Goal: Task Accomplishment & Management: Use online tool/utility

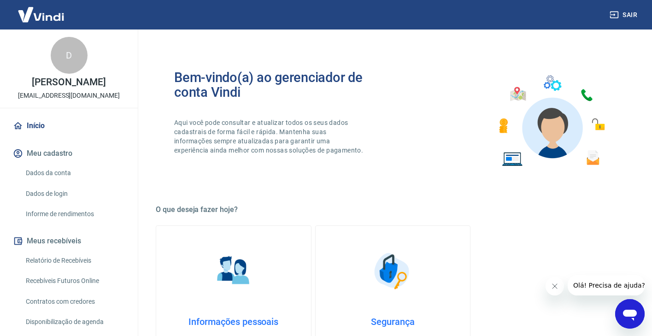
click at [32, 136] on link "Início" at bounding box center [69, 126] width 116 height 20
click at [47, 16] on img at bounding box center [41, 14] width 60 height 28
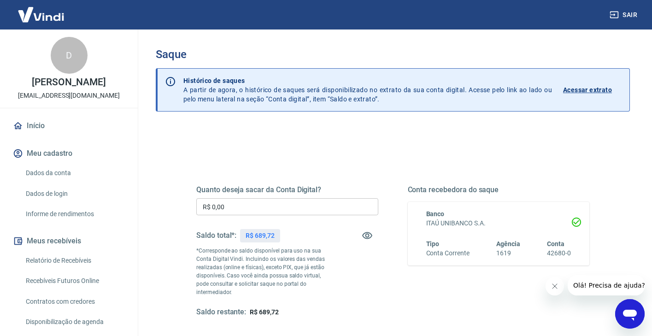
click at [301, 207] on input "R$ 0,00" at bounding box center [287, 206] width 182 height 17
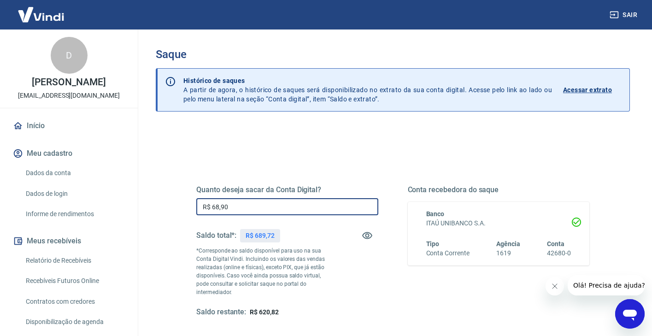
type input "R$ 689,00"
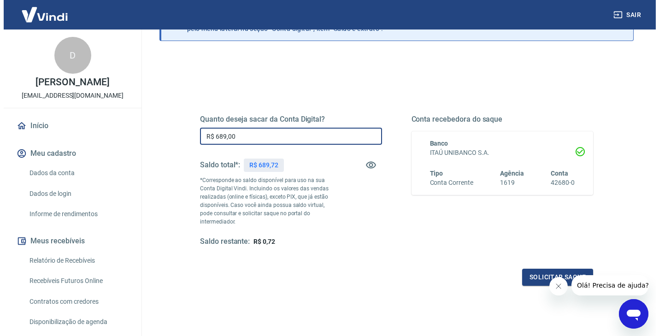
scroll to position [119, 0]
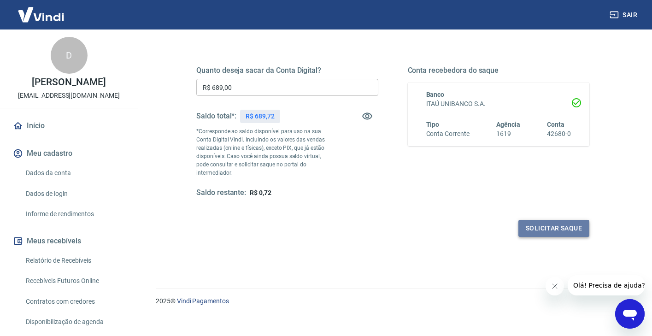
click at [545, 222] on button "Solicitar saque" at bounding box center [554, 228] width 71 height 17
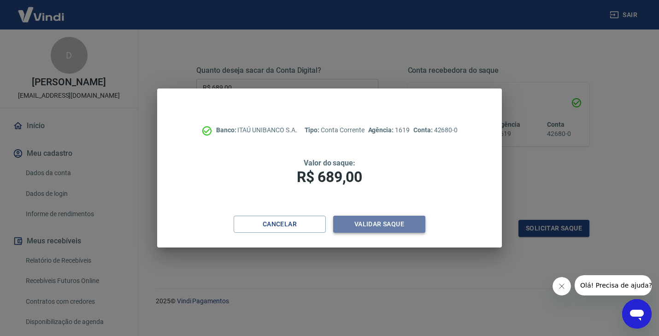
click at [380, 224] on button "Validar saque" at bounding box center [379, 224] width 92 height 17
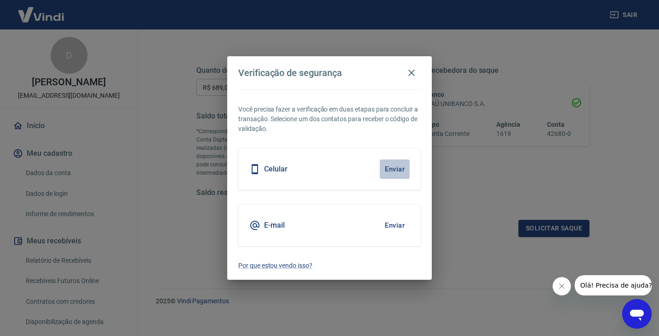
click at [392, 168] on button "Enviar" at bounding box center [395, 168] width 30 height 19
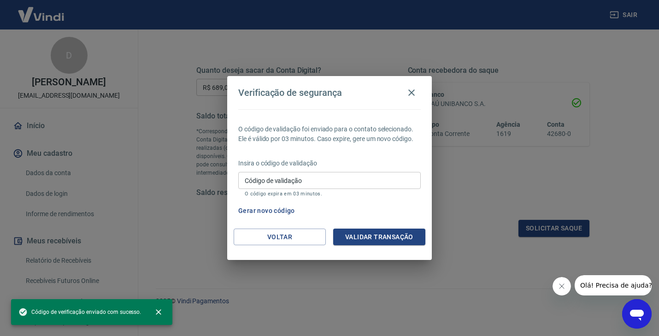
click at [383, 184] on input "Código de validação" at bounding box center [329, 180] width 183 height 17
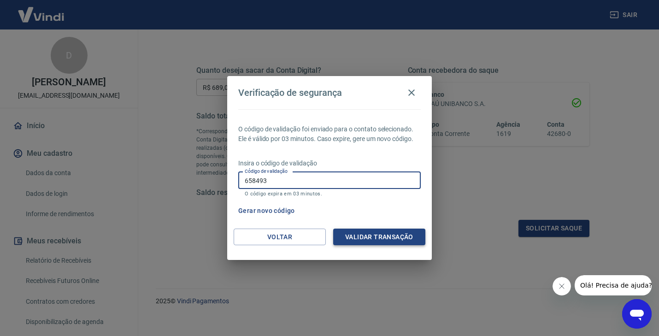
type input "658493"
click at [382, 238] on button "Validar transação" at bounding box center [379, 237] width 92 height 17
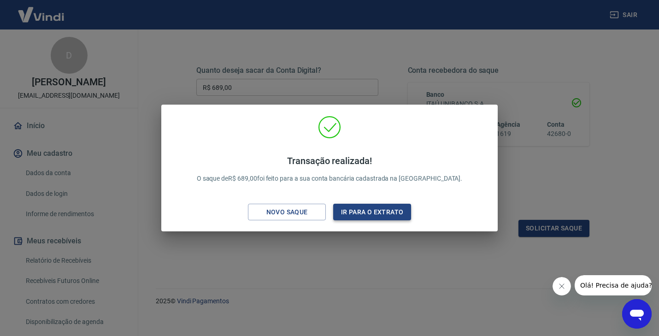
click at [375, 214] on button "Ir para o extrato" at bounding box center [372, 212] width 78 height 17
